Goal: Information Seeking & Learning: Learn about a topic

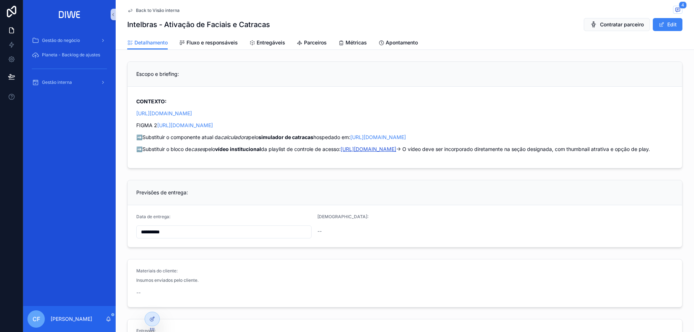
click at [396, 147] on link "[URL][DOMAIN_NAME]" at bounding box center [369, 149] width 56 height 6
